Goal: Information Seeking & Learning: Compare options

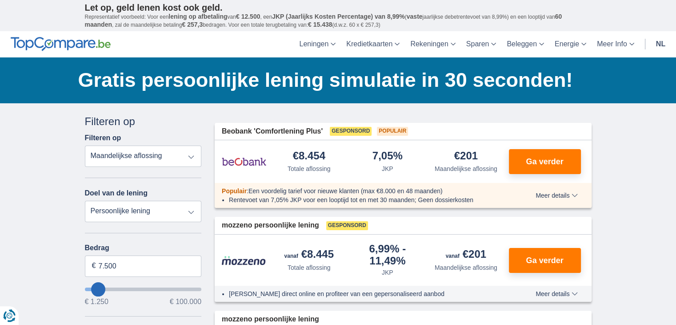
click at [161, 157] on select "Totale aflossing JKP Maandelijkse aflossing" at bounding box center [143, 155] width 117 height 21
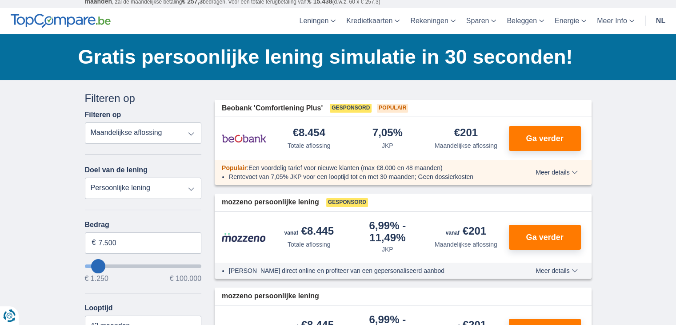
scroll to position [44, 0]
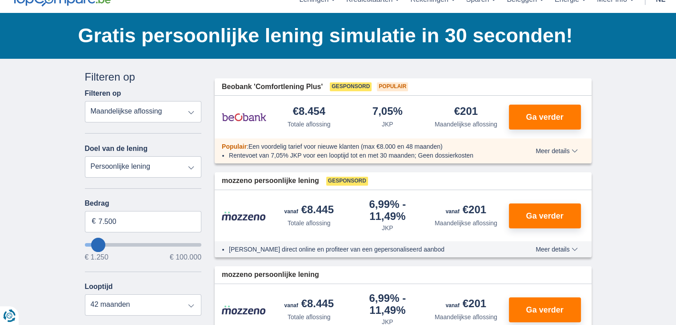
type input "6.250"
type input "6250"
type input "7.250"
type input "8250"
type input "8.250"
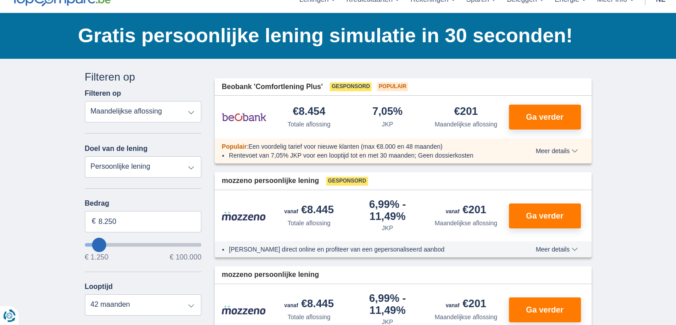
select select "48"
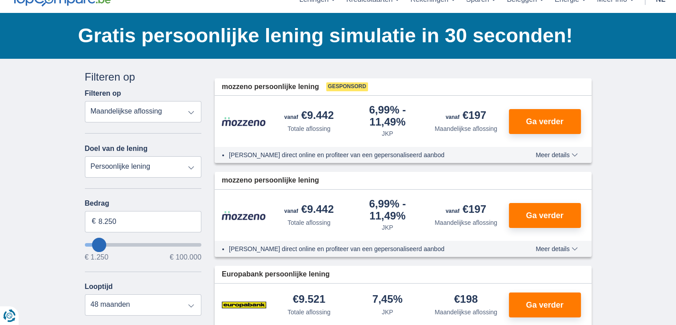
type input "10.250"
type input "10250"
select select "60"
type input "11.250"
type input "11250"
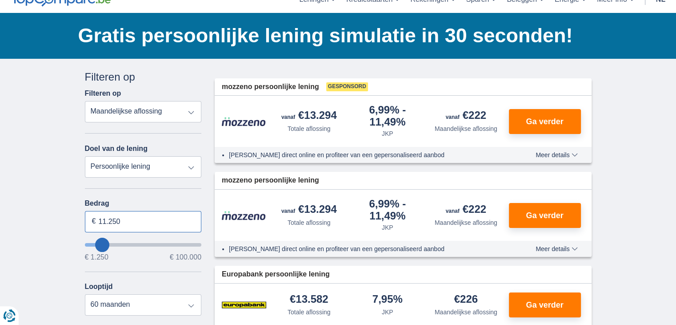
click at [123, 223] on input "11.250" at bounding box center [143, 221] width 117 height 21
drag, startPoint x: 101, startPoint y: 219, endPoint x: 37, endPoint y: 212, distance: 64.4
type input "10.000"
type input "10250"
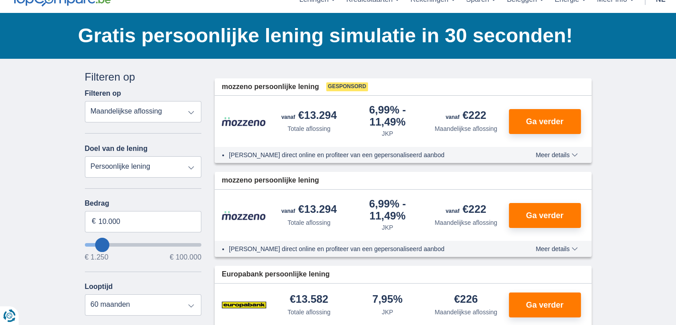
select select "48"
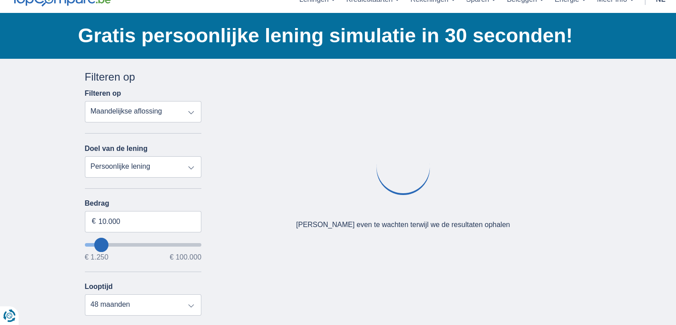
click at [55, 233] on div "× widget.non-eligible-application.title widget.non-eligible-application.text no…" at bounding box center [338, 286] width 676 height 455
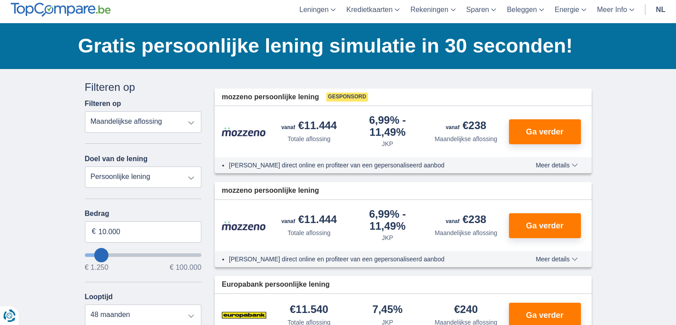
scroll to position [0, 0]
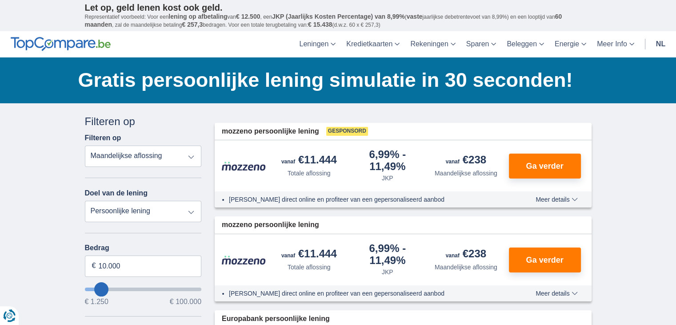
click at [553, 198] on span "Meer details" at bounding box center [557, 199] width 42 height 6
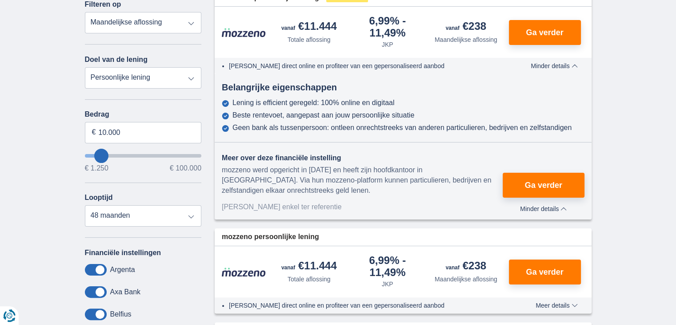
scroll to position [222, 0]
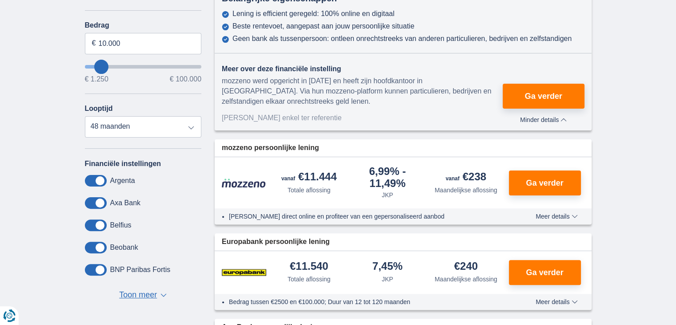
click at [552, 214] on span "Meer details" at bounding box center [557, 216] width 42 height 6
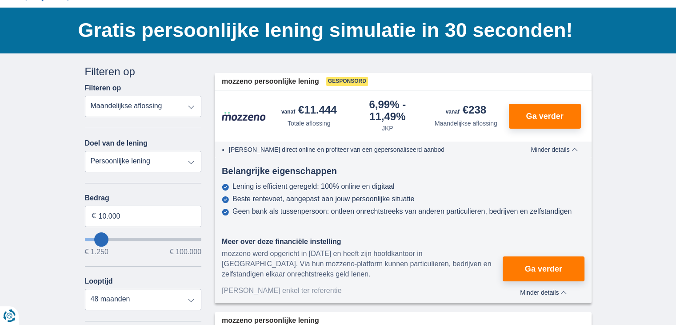
scroll to position [0, 0]
